Goal: Task Accomplishment & Management: Use online tool/utility

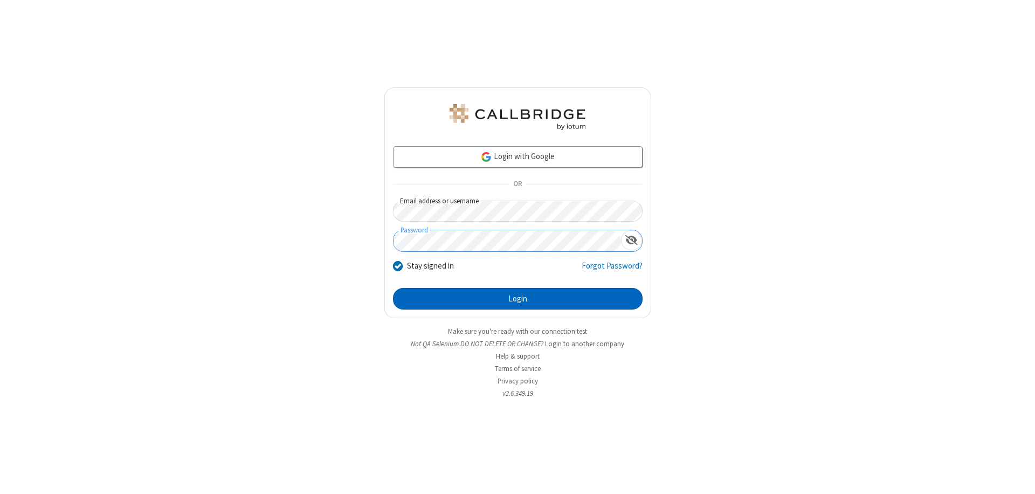
click at [517, 299] on button "Login" at bounding box center [518, 299] width 250 height 22
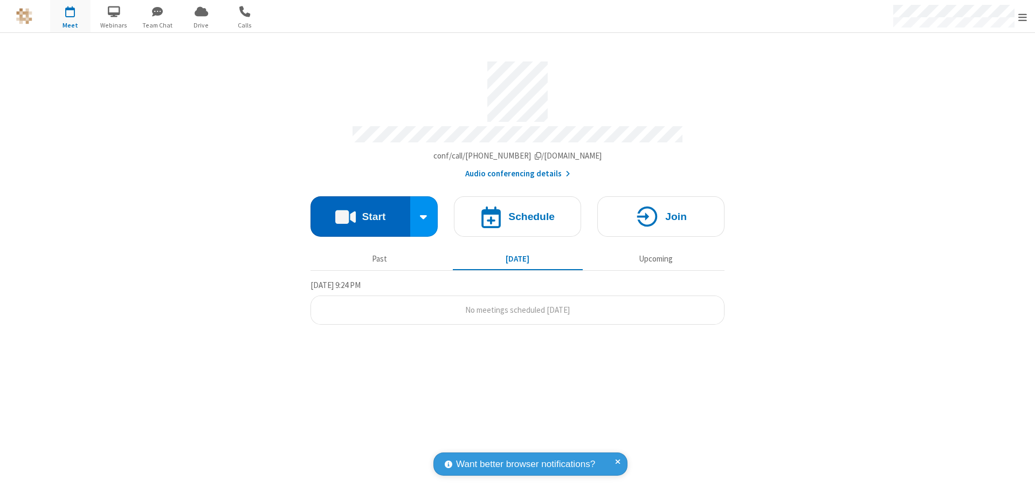
click at [360, 211] on button "Start" at bounding box center [360, 216] width 100 height 40
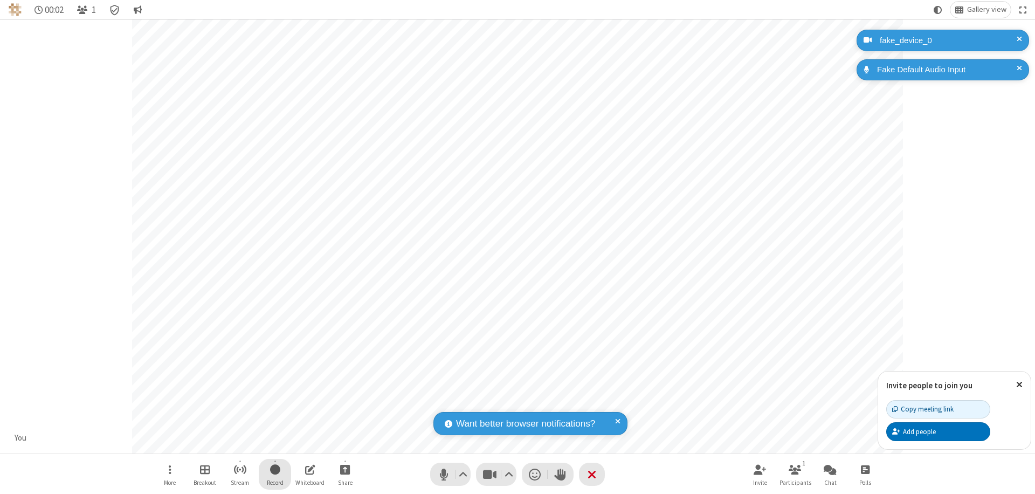
click at [275, 474] on span "Start recording" at bounding box center [275, 468] width 10 height 13
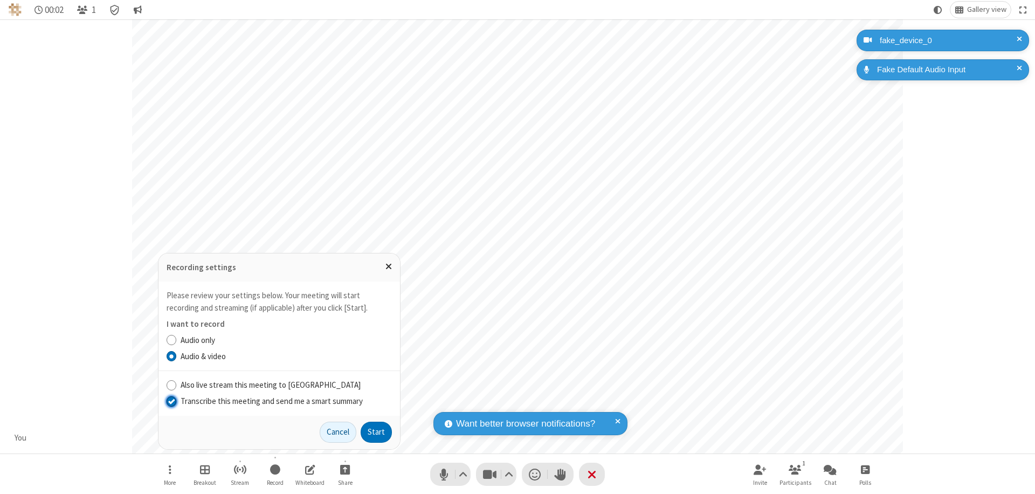
click at [171, 400] on input "Transcribe this meeting and send me a smart summary" at bounding box center [172, 400] width 10 height 11
click at [376, 432] on button "Start" at bounding box center [376, 433] width 31 height 22
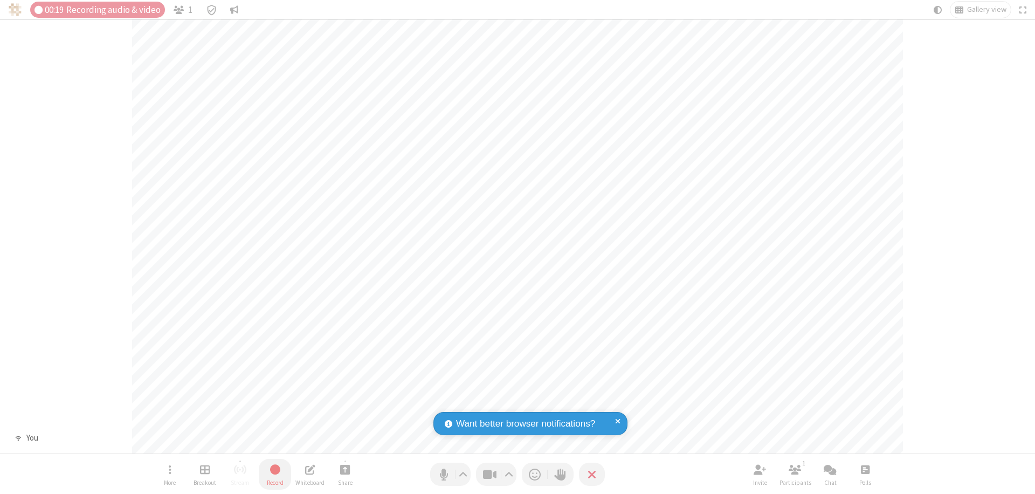
click at [275, 474] on span "Stop recording" at bounding box center [275, 468] width 12 height 13
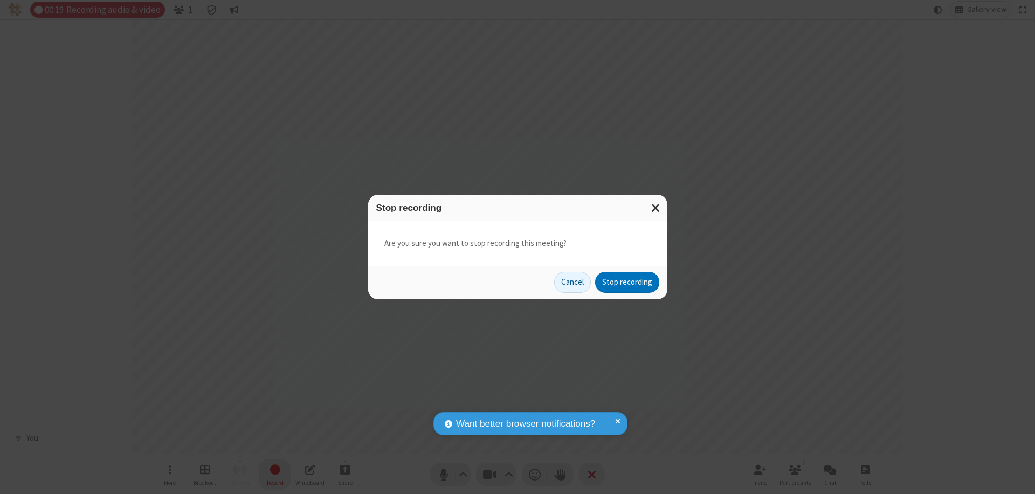
click at [627, 282] on button "Stop recording" at bounding box center [627, 283] width 64 height 22
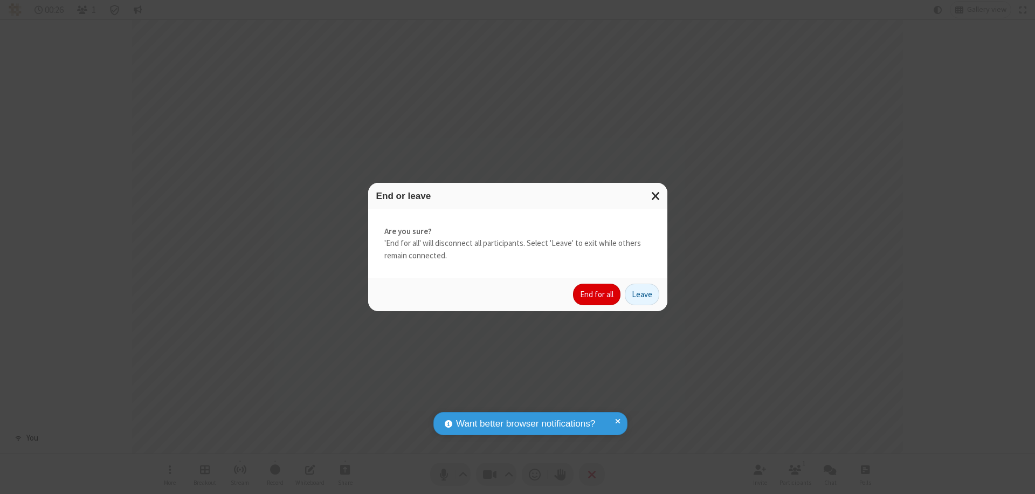
click at [597, 294] on button "End for all" at bounding box center [596, 295] width 47 height 22
